Goal: Information Seeking & Learning: Check status

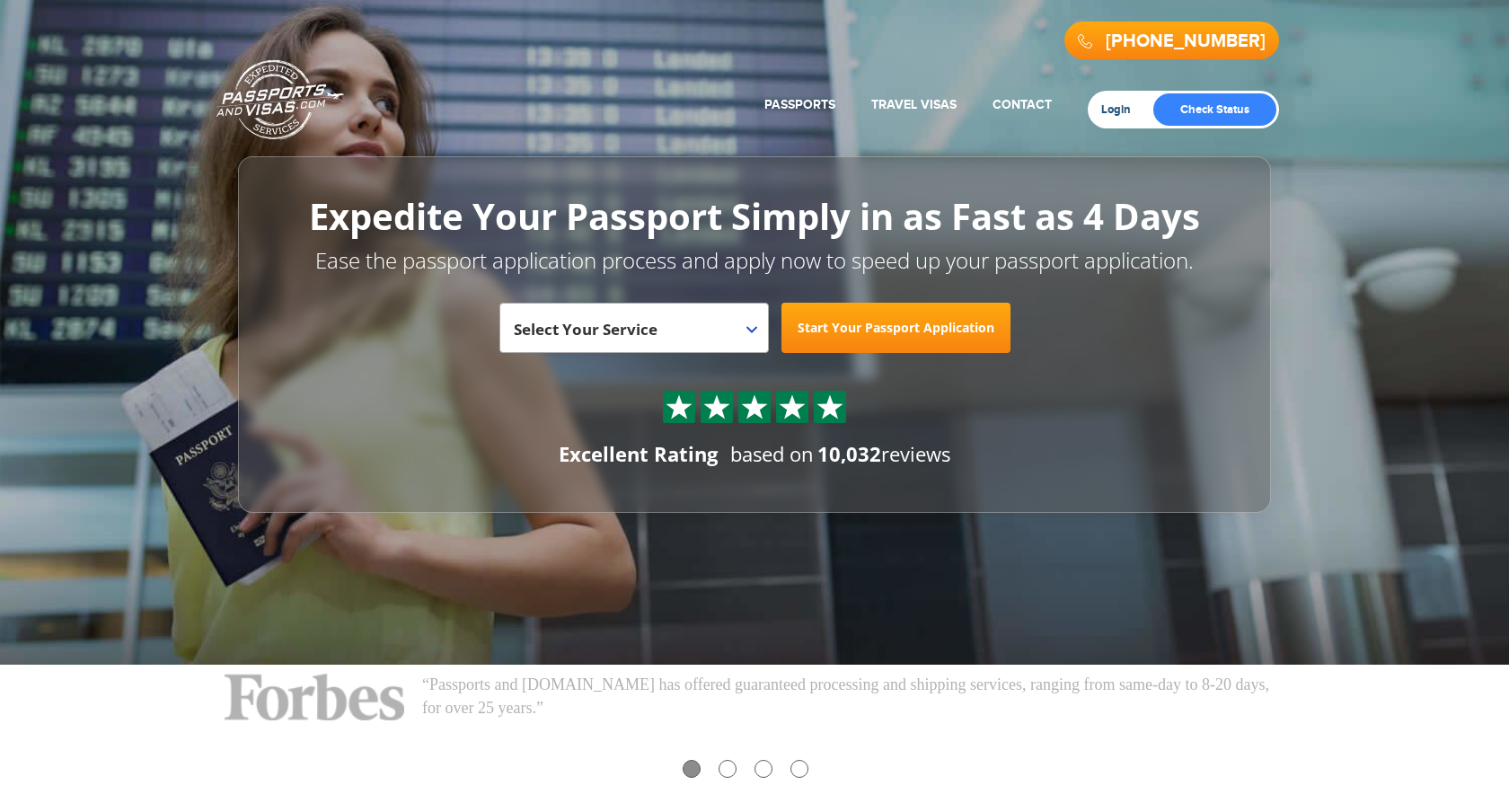
click at [1104, 108] on link "Login" at bounding box center [1122, 110] width 42 height 15
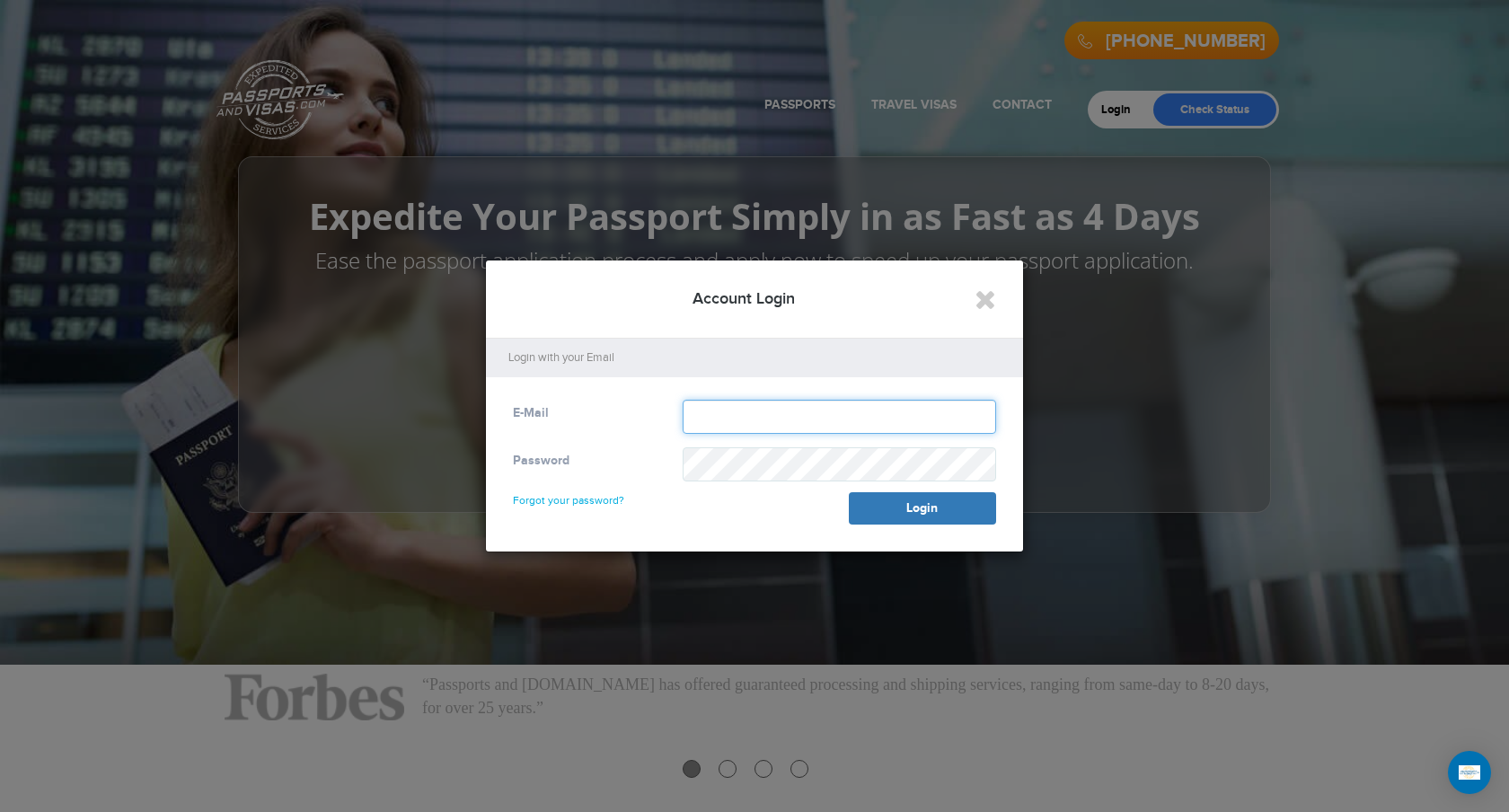
click at [726, 415] on input "text" at bounding box center [840, 416] width 314 height 34
type input "**********"
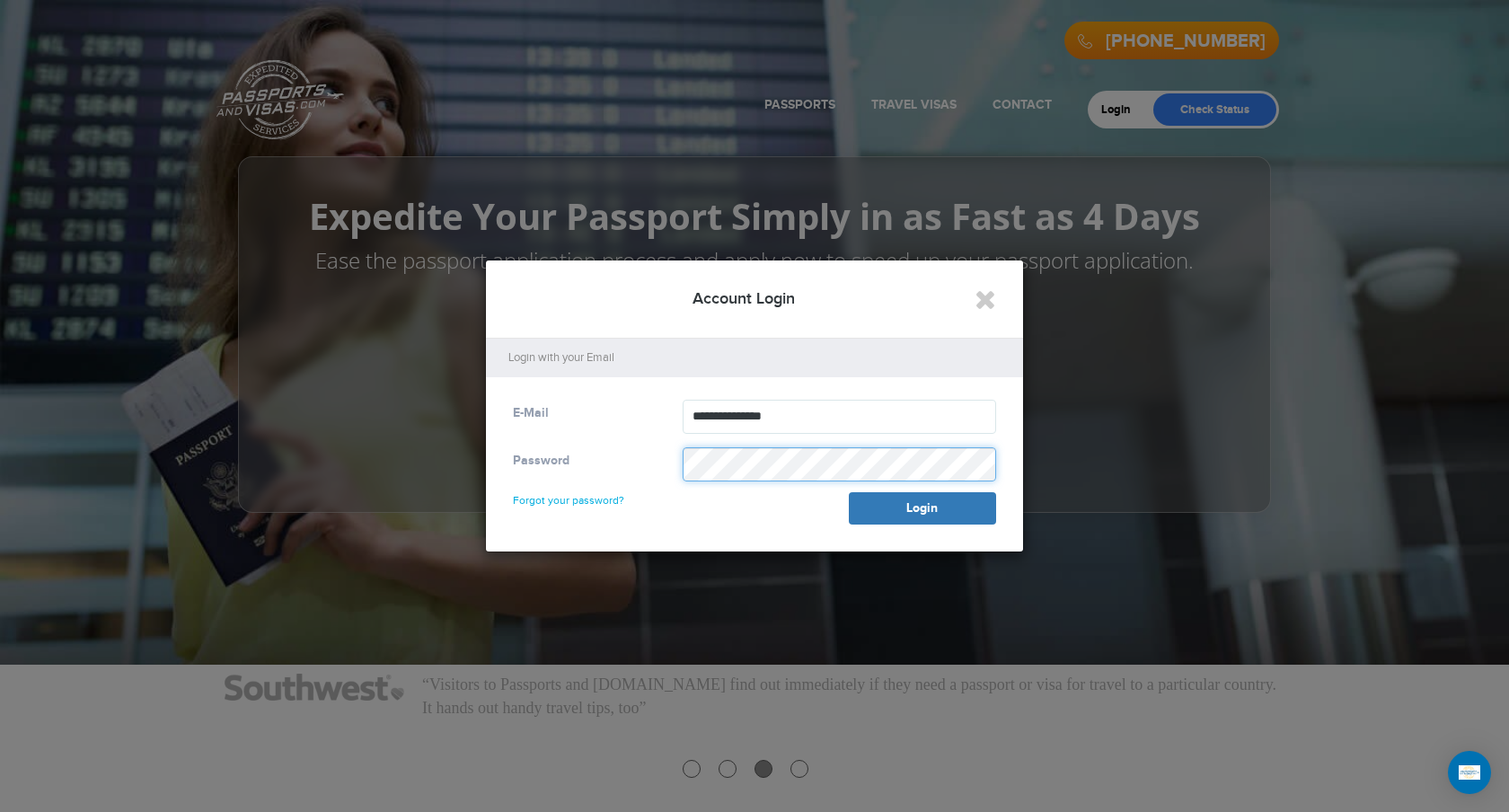
click at [849, 492] on button "Login" at bounding box center [922, 507] width 147 height 32
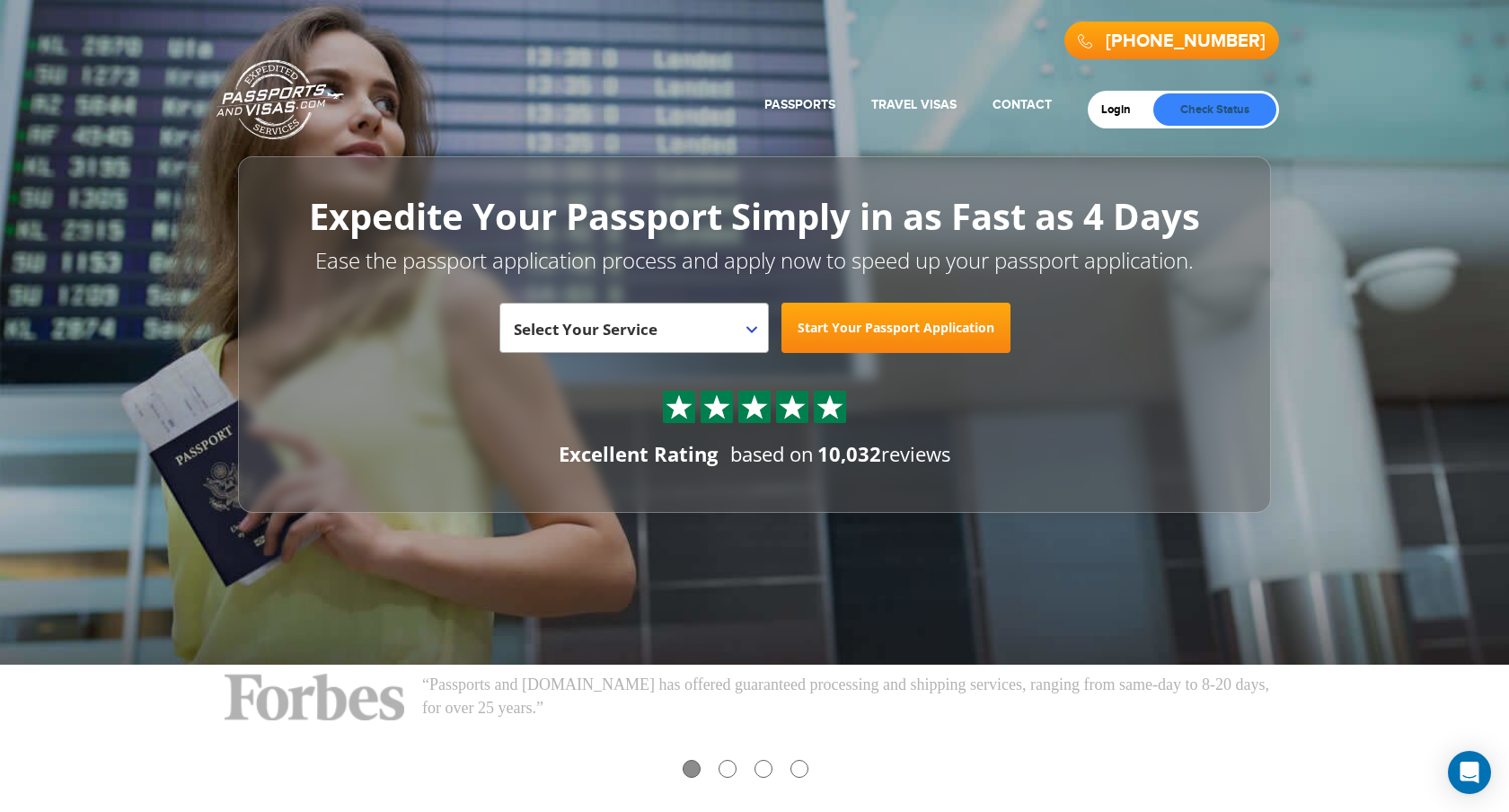
click at [1163, 105] on link "Check Status" at bounding box center [1215, 109] width 123 height 32
drag, startPoint x: 1156, startPoint y: 107, endPoint x: 1128, endPoint y: 114, distance: 28.9
click at [1128, 114] on div "Login Check Status" at bounding box center [1183, 110] width 191 height 38
click at [1114, 119] on div "Login Check Status" at bounding box center [1183, 110] width 191 height 38
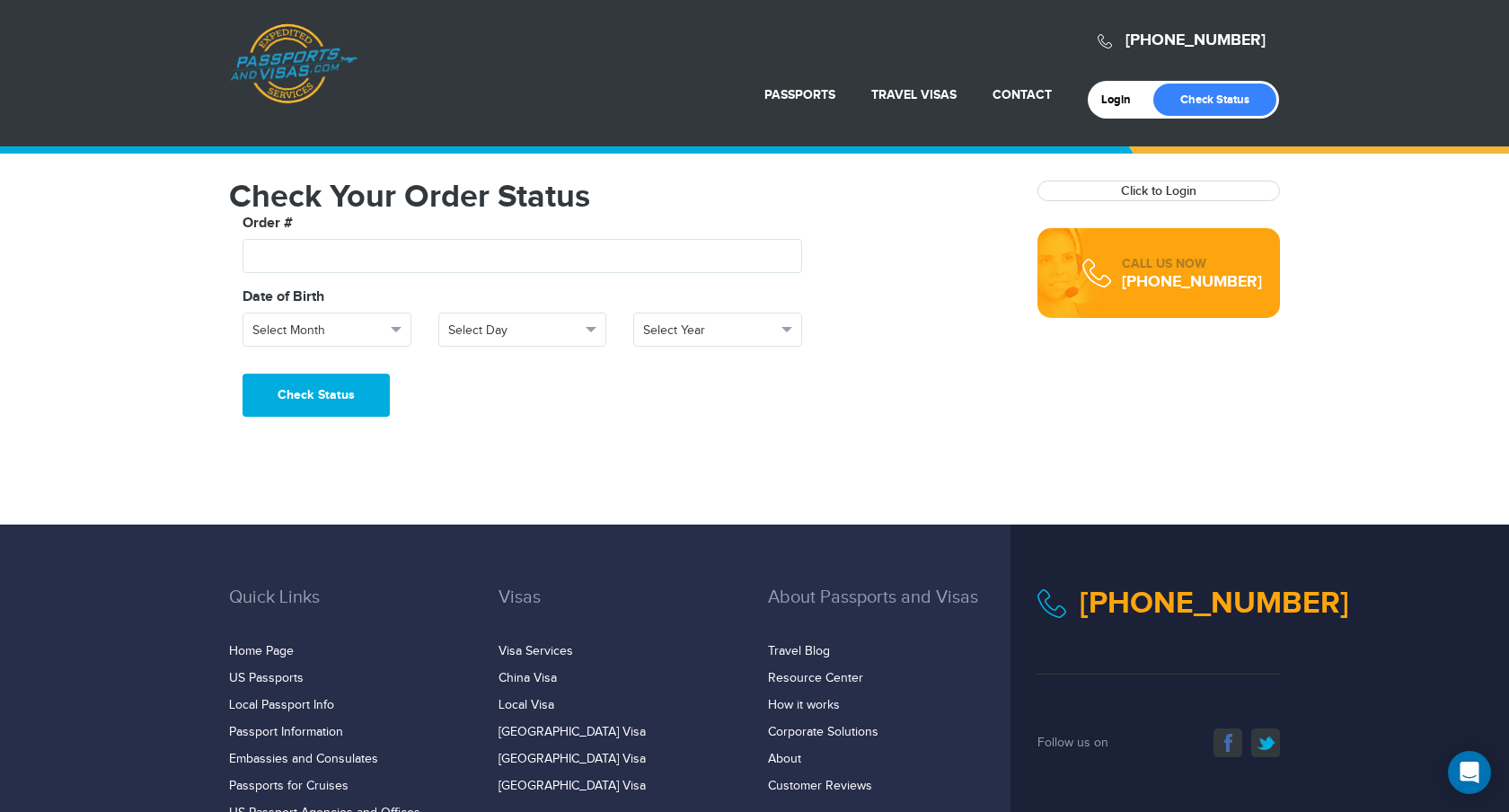
click at [1115, 113] on div "Login Check Status" at bounding box center [1183, 100] width 191 height 38
click at [1122, 97] on link "Login" at bounding box center [1122, 99] width 42 height 15
